Goal: Entertainment & Leisure: Consume media (video, audio)

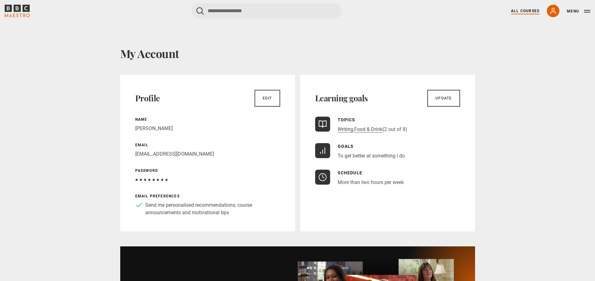
click at [521, 11] on link "All Courses" at bounding box center [525, 11] width 28 height 6
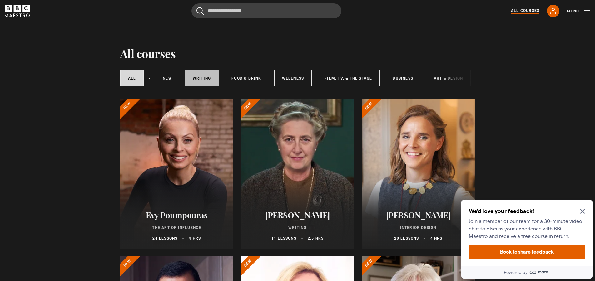
click at [206, 77] on link "Writing" at bounding box center [202, 78] width 34 height 16
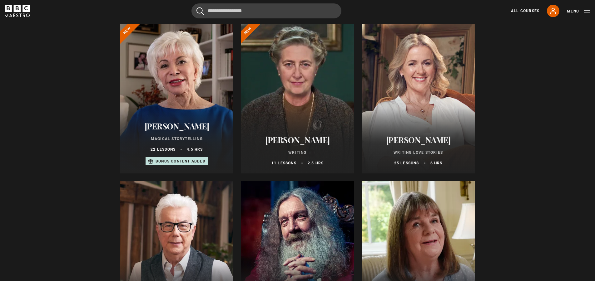
scroll to position [125, 0]
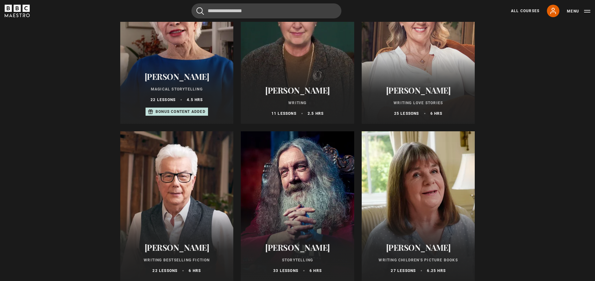
click at [194, 112] on div "Bonus content added" at bounding box center [176, 112] width 62 height 8
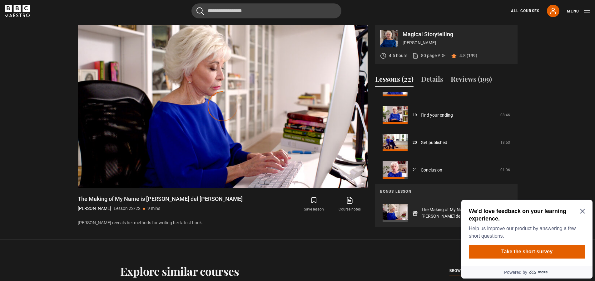
click at [582, 212] on icon "Close Maze Prompt" at bounding box center [582, 211] width 5 height 5
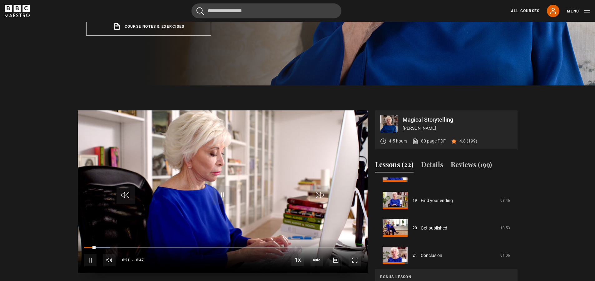
scroll to position [95, 0]
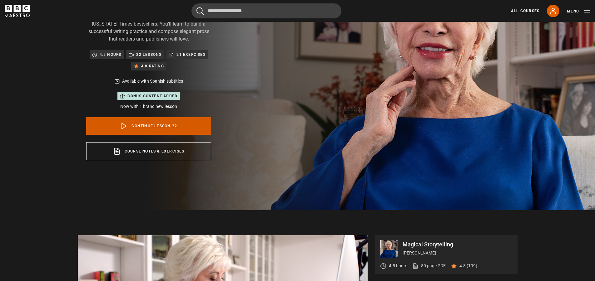
click at [182, 126] on link "Continue lesson 22" at bounding box center [148, 125] width 125 height 17
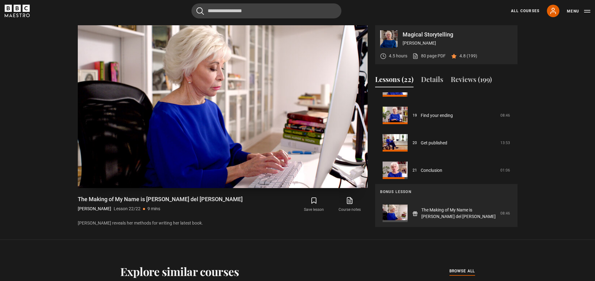
scroll to position [305, 0]
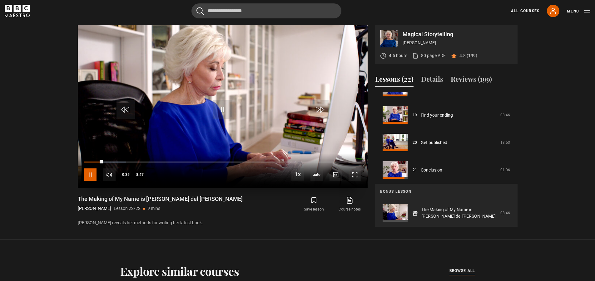
click at [94, 174] on span "Video Player" at bounding box center [90, 175] width 12 height 12
click at [88, 174] on span "Video Player" at bounding box center [90, 175] width 12 height 12
click at [563, 66] on section "Magical Storytelling [PERSON_NAME] 4.5 hours 80 page PDF (opens in new tab) 4.8…" at bounding box center [297, 120] width 595 height 240
click at [93, 172] on span "Video Player" at bounding box center [90, 175] width 12 height 12
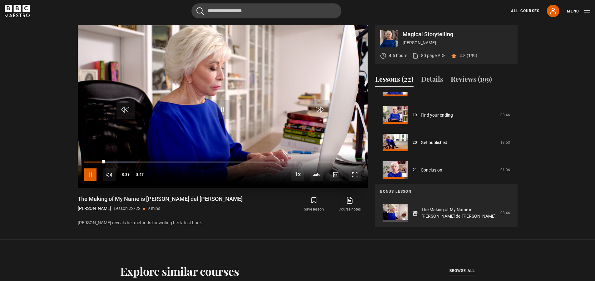
click at [94, 173] on span "Video Player" at bounding box center [90, 175] width 12 height 12
click at [562, 166] on section "Magical Storytelling [PERSON_NAME] 4.5 hours 80 page PDF (opens in new tab) 4.8…" at bounding box center [297, 120] width 595 height 240
click at [90, 174] on span "Video Player" at bounding box center [90, 175] width 12 height 12
click at [89, 174] on span "Video Player" at bounding box center [90, 175] width 12 height 12
click at [217, 112] on span "Video Player" at bounding box center [222, 109] width 19 height 19
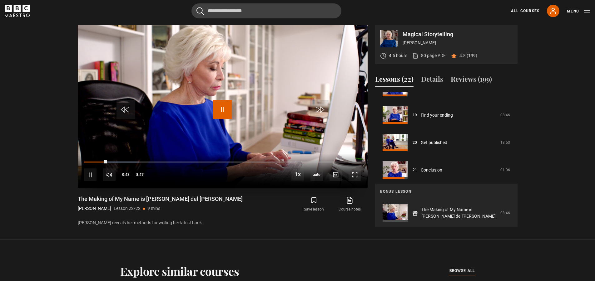
click at [217, 112] on span "Video Player" at bounding box center [222, 109] width 19 height 19
click at [584, 215] on section "Magical Storytelling [PERSON_NAME] 4.5 hours 80 page PDF (opens in new tab) 4.8…" at bounding box center [297, 120] width 595 height 240
click at [222, 110] on span "Video Player" at bounding box center [222, 109] width 19 height 19
click at [86, 161] on div "Loaded : 19.92% 0:03 0:45" at bounding box center [222, 162] width 277 height 2
click at [91, 175] on span "Video Player" at bounding box center [90, 175] width 12 height 12
